Goal: Complete application form

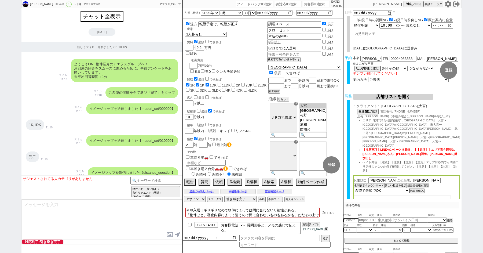
select select "2025"
select select "8"
select select "30"
select select "0"
select select "11"
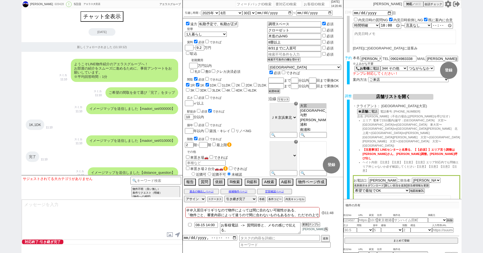
select select "100"
select select "1"
select select "344"
select select "false"
select select "2"
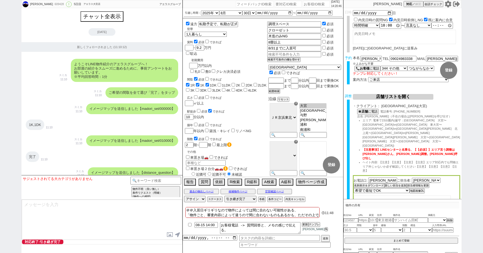
select select "413"
select select "5"
select select
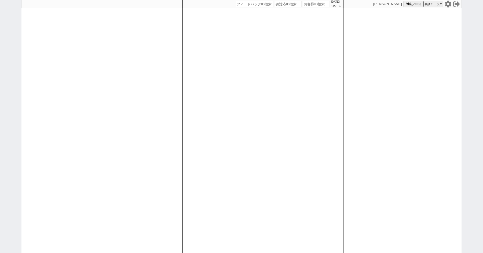
click at [450, 5] on icon at bounding box center [448, 4] width 6 height 7
